Goal: Task Accomplishment & Management: Manage account settings

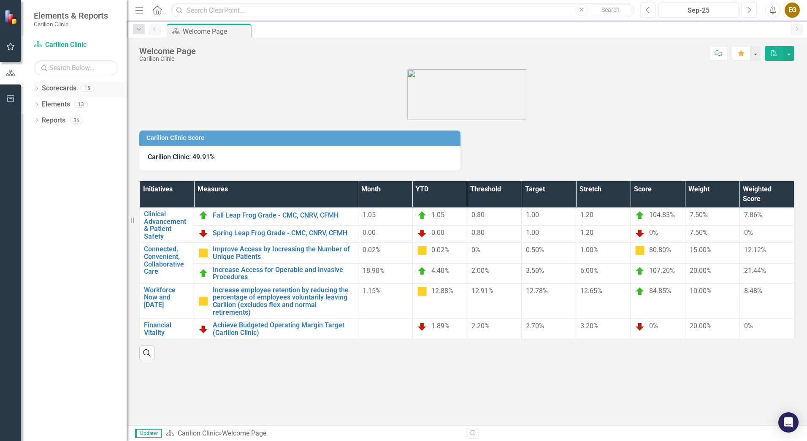
click at [36, 88] on icon "Dropdown" at bounding box center [37, 89] width 6 height 5
click at [39, 106] on icon "Dropdown" at bounding box center [41, 103] width 6 height 5
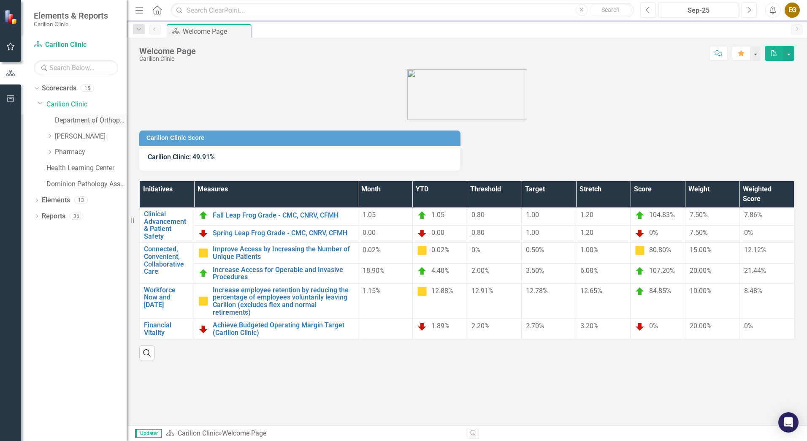
click at [79, 120] on link "Department of Orthopaedics" at bounding box center [91, 121] width 72 height 10
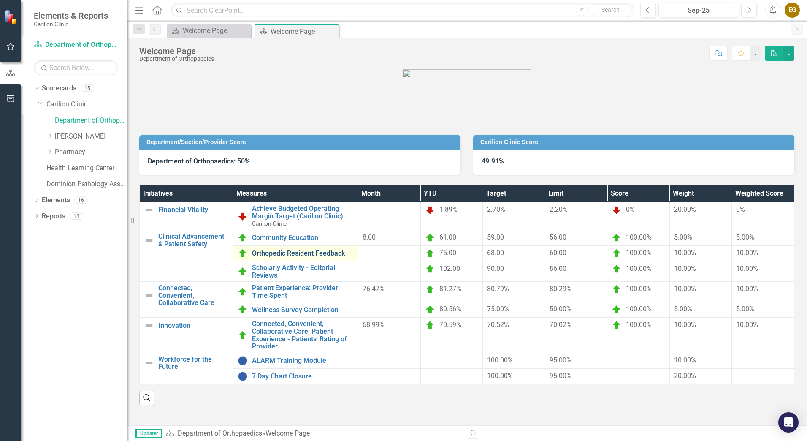
click at [341, 251] on link "Orthopedic Resident Feedback" at bounding box center [303, 253] width 102 height 8
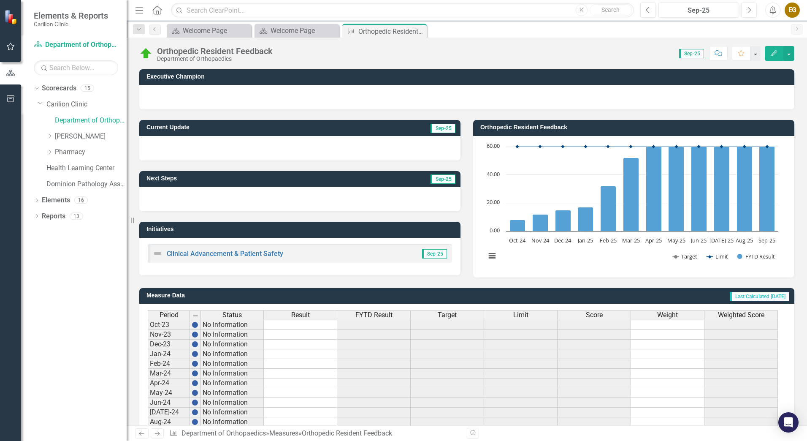
scroll to position [149, 0]
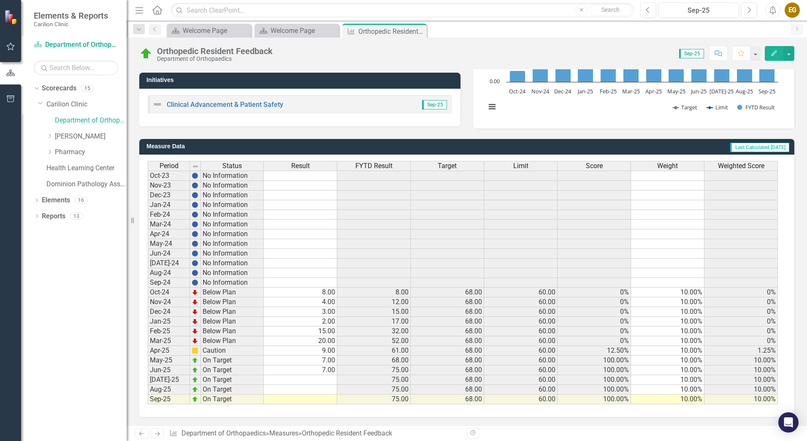
click at [320, 384] on td at bounding box center [300, 380] width 73 height 10
click at [328, 315] on td "3.00" at bounding box center [300, 312] width 73 height 10
click at [333, 322] on td "2.00" at bounding box center [300, 322] width 73 height 10
click at [329, 330] on td "15.00" at bounding box center [300, 331] width 73 height 10
click at [324, 339] on td "20.00" at bounding box center [300, 341] width 73 height 10
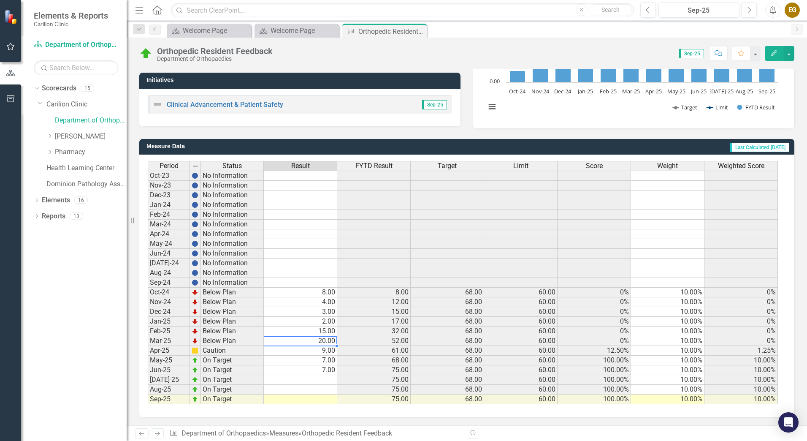
drag, startPoint x: 327, startPoint y: 354, endPoint x: 334, endPoint y: 362, distance: 10.5
click at [328, 354] on td "9.00" at bounding box center [300, 351] width 73 height 10
click at [319, 380] on td at bounding box center [300, 380] width 73 height 10
type textarea "27"
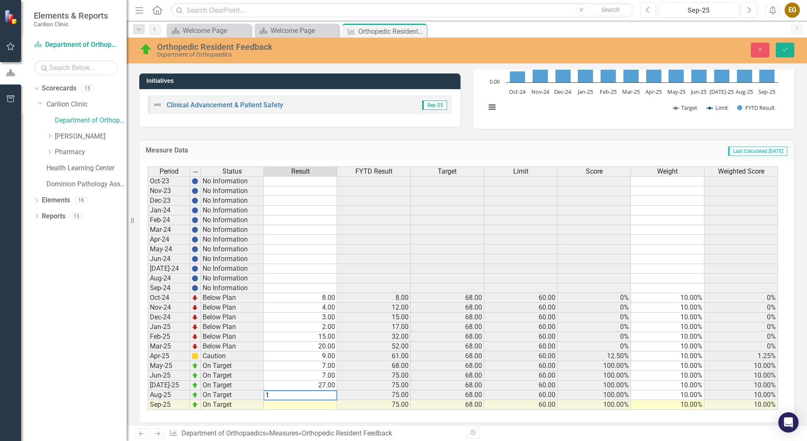
type textarea "19"
type textarea "20"
click at [788, 51] on icon "Save" at bounding box center [785, 49] width 8 height 6
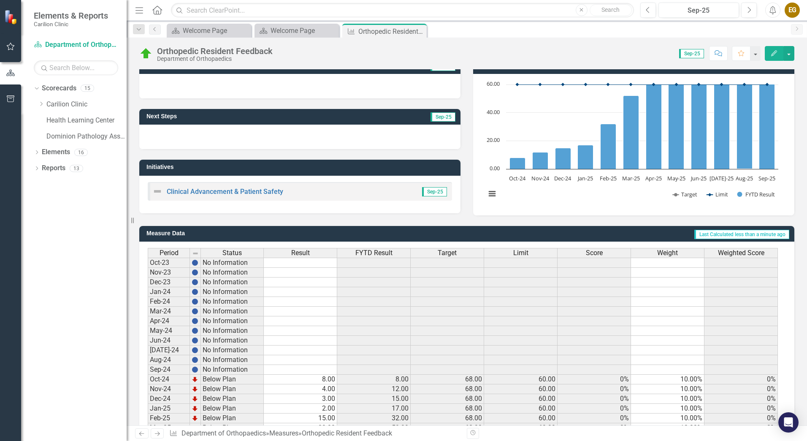
scroll to position [0, 0]
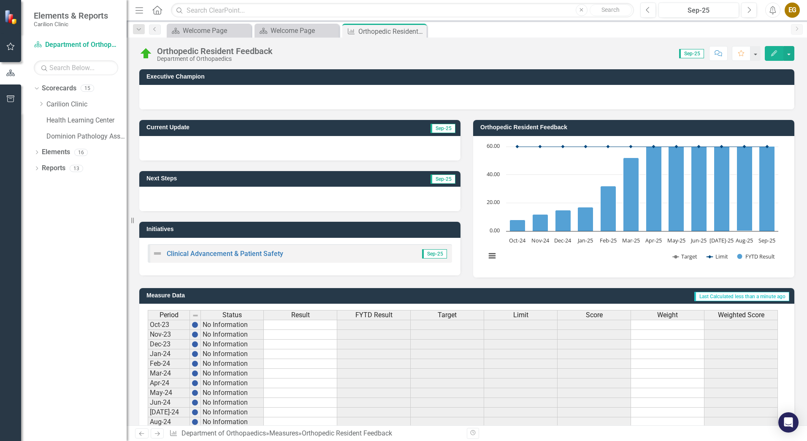
click at [0, 0] on icon "Close" at bounding box center [0, 0] width 0 height 0
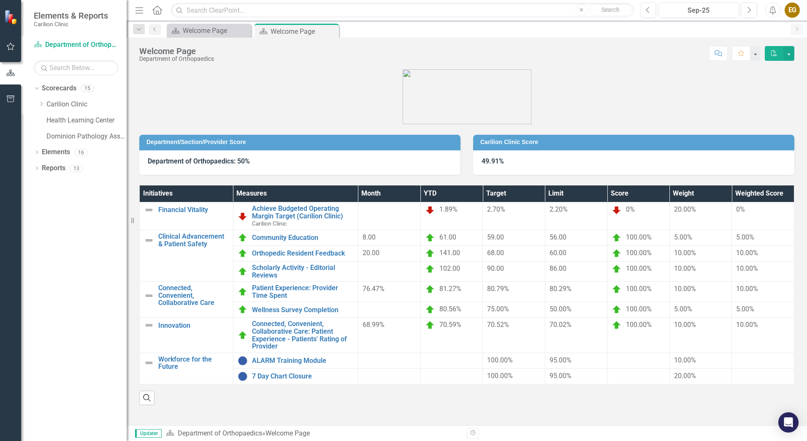
click at [790, 10] on div "EG" at bounding box center [792, 10] width 15 height 15
click at [754, 103] on link "Logout Log Out" at bounding box center [766, 107] width 67 height 16
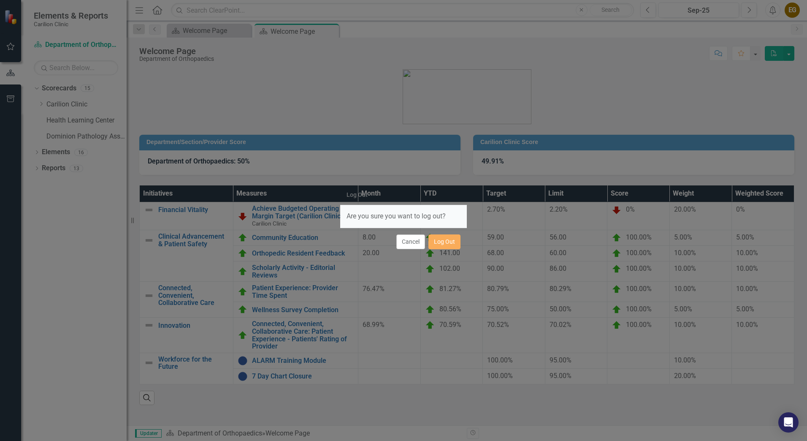
click at [436, 250] on div "Cancel Log Out" at bounding box center [403, 241] width 127 height 28
click at [448, 245] on button "Log Out" at bounding box center [444, 241] width 32 height 15
